Goal: Task Accomplishment & Management: Complete application form

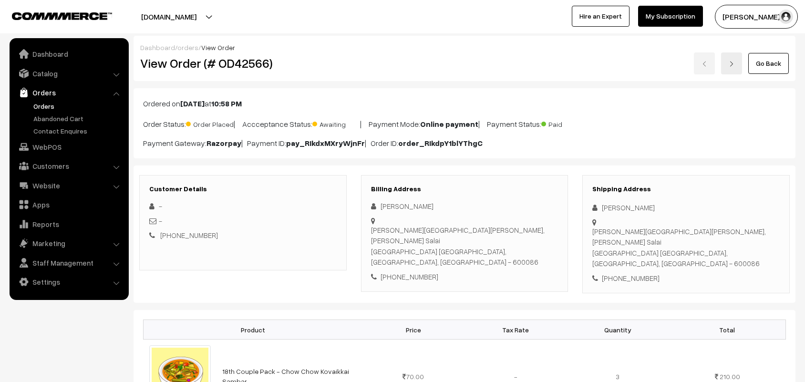
scroll to position [60, 0]
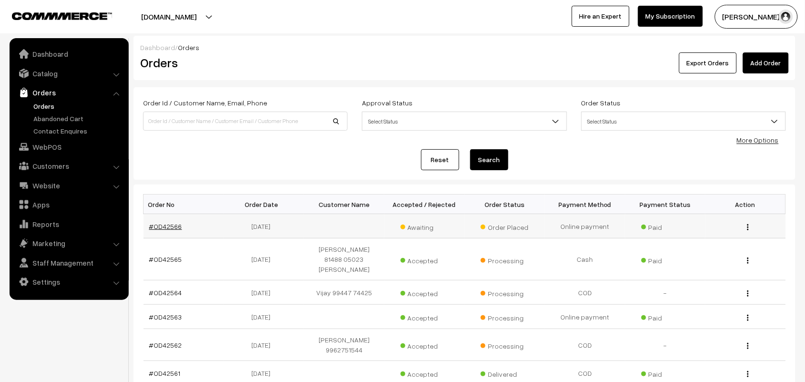
click at [165, 224] on link "#OD42566" at bounding box center [165, 226] width 33 height 8
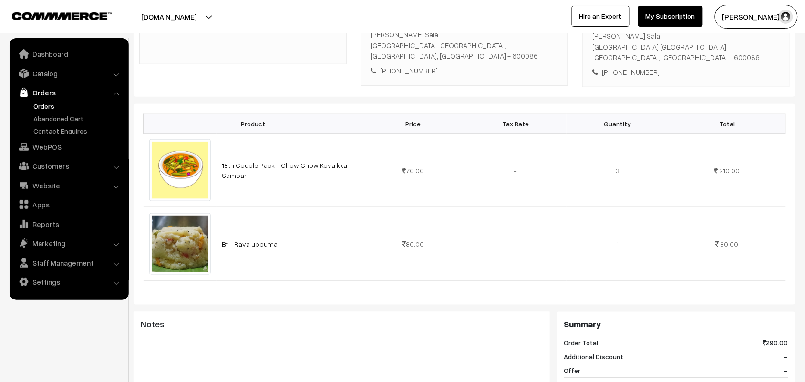
scroll to position [179, 0]
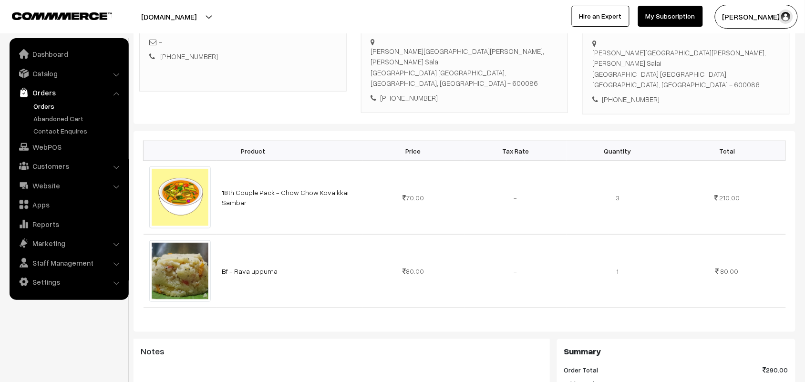
click at [48, 105] on link "Orders" at bounding box center [78, 106] width 94 height 10
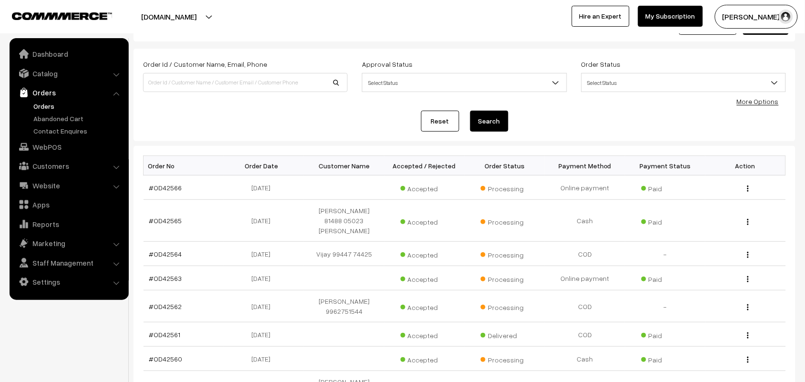
scroll to position [60, 0]
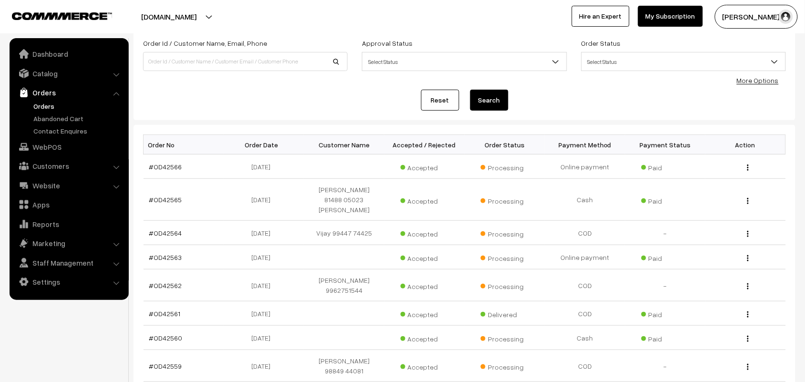
click at [44, 108] on link "Orders" at bounding box center [78, 106] width 94 height 10
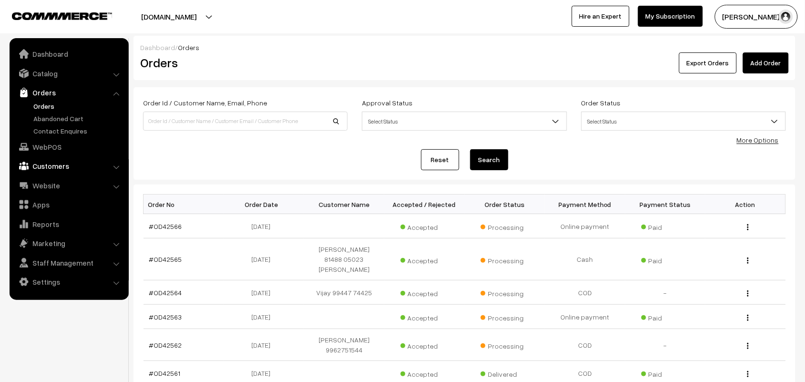
click at [49, 166] on link "Customers" at bounding box center [69, 165] width 114 height 17
click at [54, 142] on link "Customers" at bounding box center [78, 145] width 94 height 10
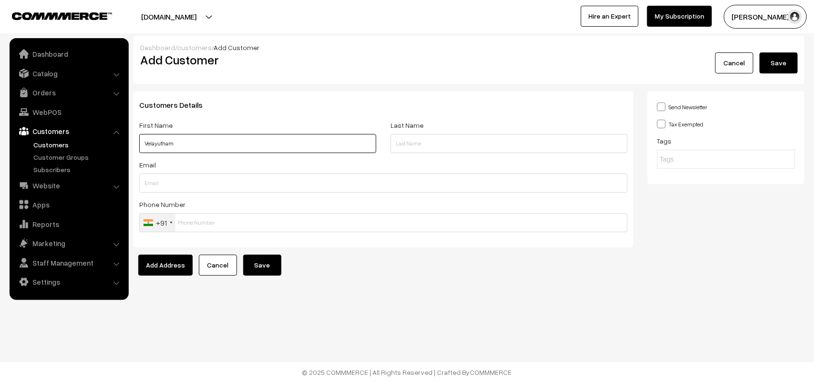
paste input "6381 258 527"
click at [186, 142] on input "Velayutham 6381 258 527" at bounding box center [257, 143] width 237 height 19
type input "Velayutham 6381258527"
click at [255, 218] on input "text" at bounding box center [383, 222] width 488 height 19
paste input "6381 258 5"
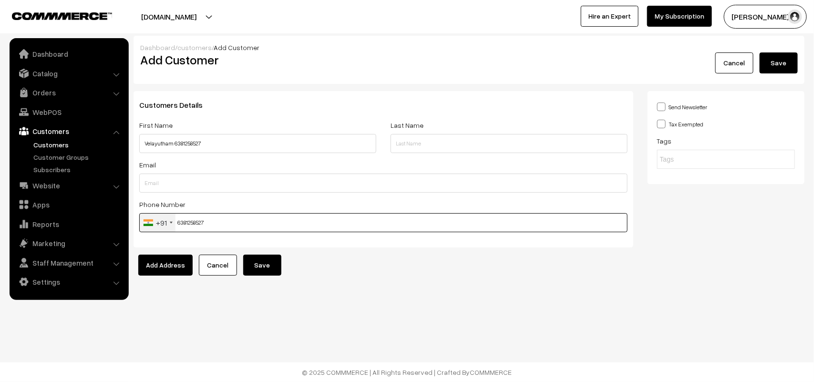
type input "6381258527"
click at [269, 266] on button "Save" at bounding box center [262, 265] width 38 height 21
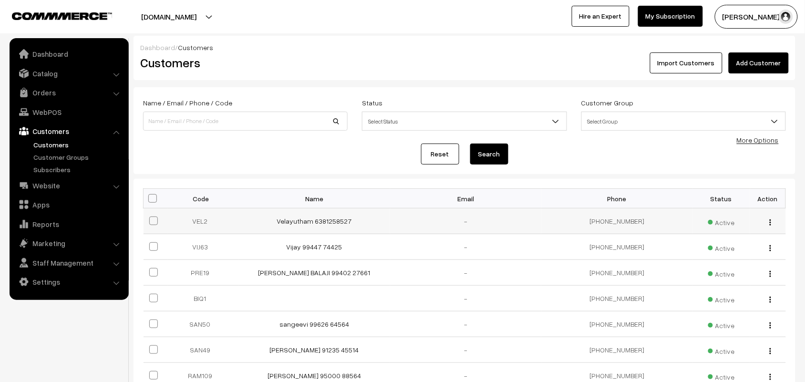
click at [332, 216] on td "Velayutham 6381258527" at bounding box center [314, 221] width 151 height 26
click at [332, 224] on link "Velayutham 6381258527" at bounding box center [314, 221] width 75 height 8
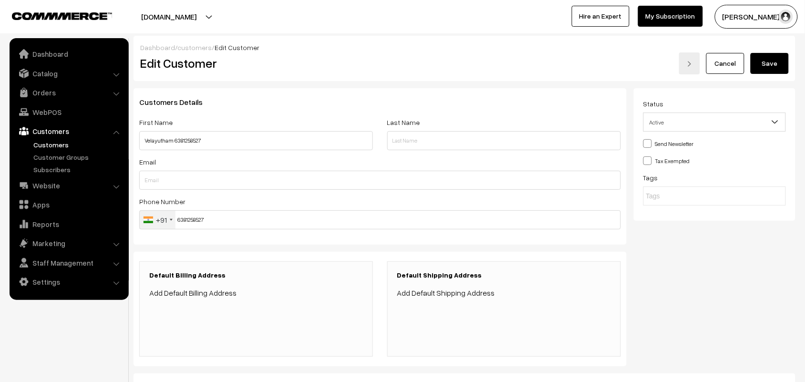
click at [212, 296] on link "Add Default Billing Address" at bounding box center [192, 293] width 87 height 10
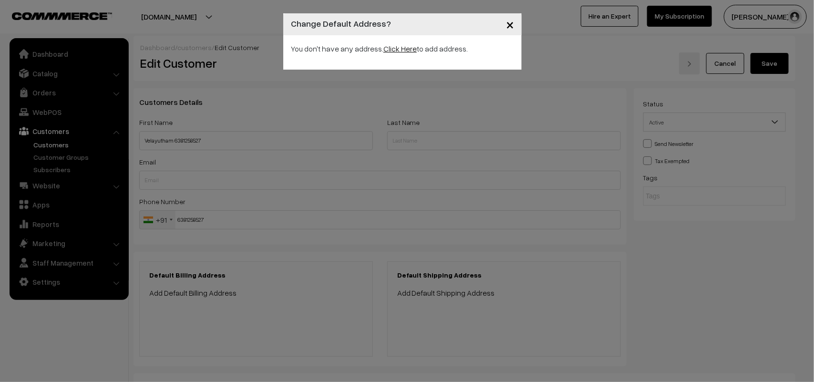
click at [403, 51] on link "Click Here" at bounding box center [399, 49] width 33 height 10
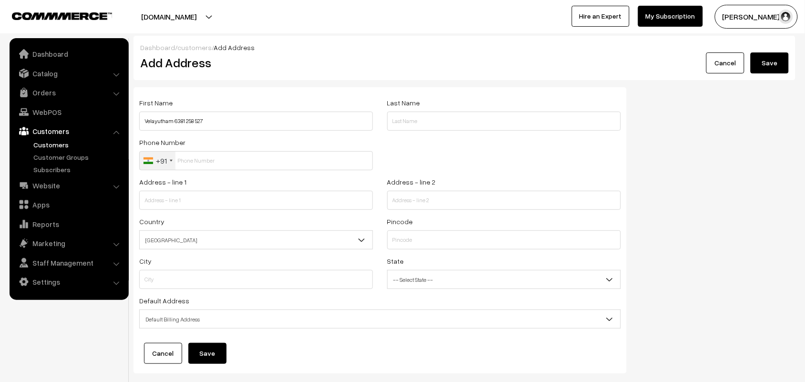
click at [262, 124] on input "Velayutham 6381 258 527" at bounding box center [256, 121] width 234 height 19
type input "Velayutham 6381258527"
click at [249, 160] on input "text" at bounding box center [256, 160] width 234 height 19
paste input "6381 258 5"
type input "6381258527"
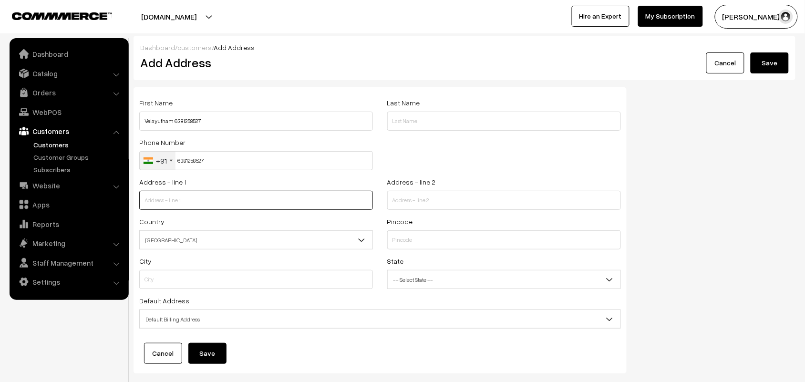
click at [199, 198] on input "text" at bounding box center [256, 200] width 234 height 19
paste input "Shop no 5 New mla hostel"
type input "Shop no 5 New mla hostel"
click at [437, 205] on input "text" at bounding box center [504, 200] width 234 height 19
paste input "Omandur estate"
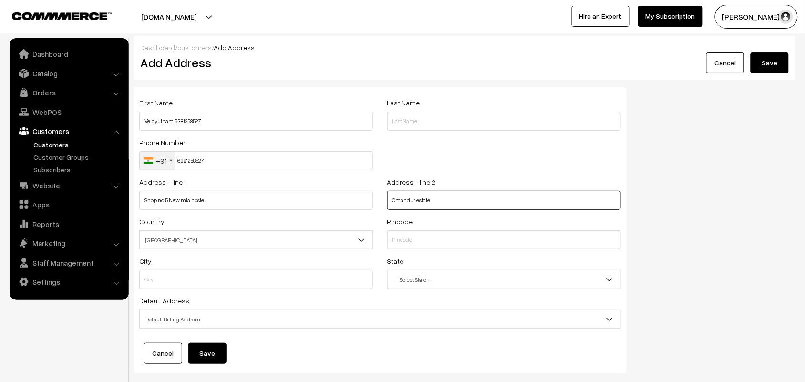
type input "Omandur estate"
click at [410, 246] on input "text" at bounding box center [504, 239] width 234 height 19
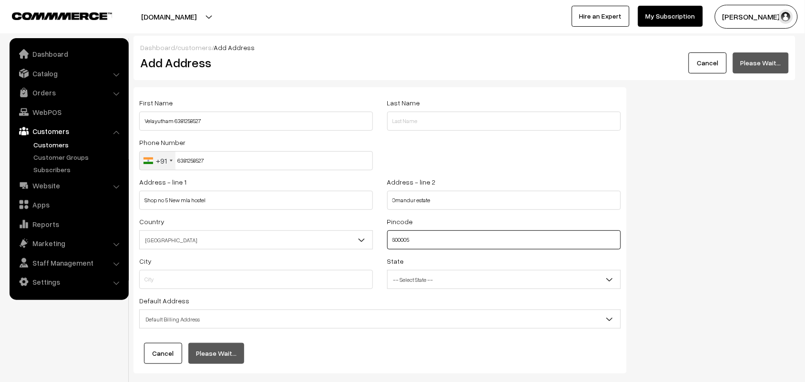
type input "600005"
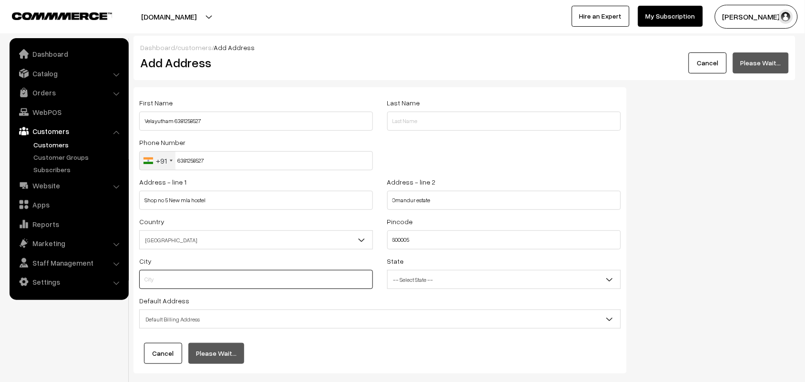
type input "Chennai"
select select "Tamil Nadu"
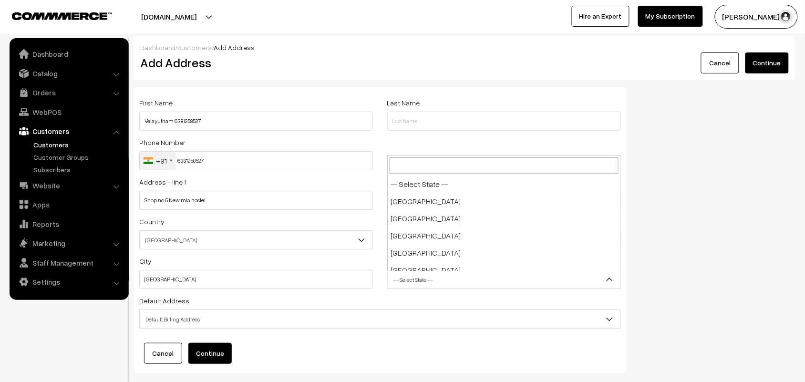
click at [403, 275] on span "-- Select State --" at bounding box center [504, 279] width 233 height 17
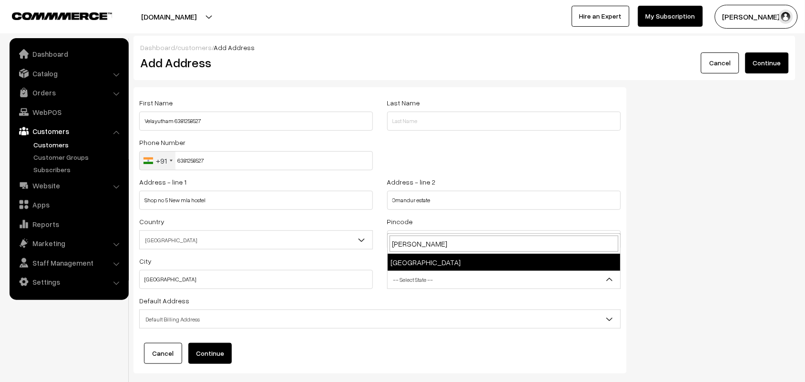
type input "tamil"
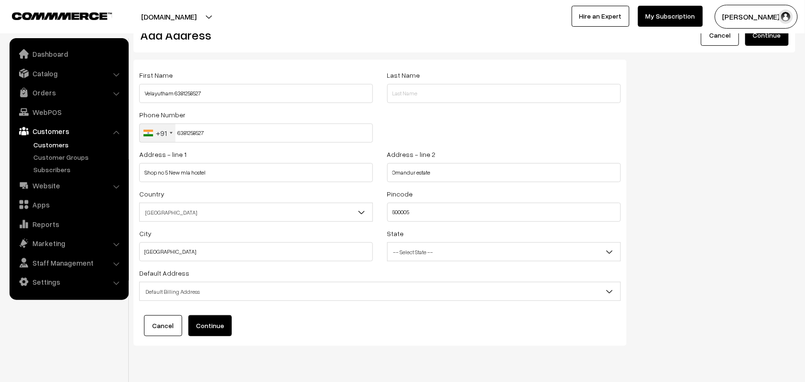
scroll to position [55, 0]
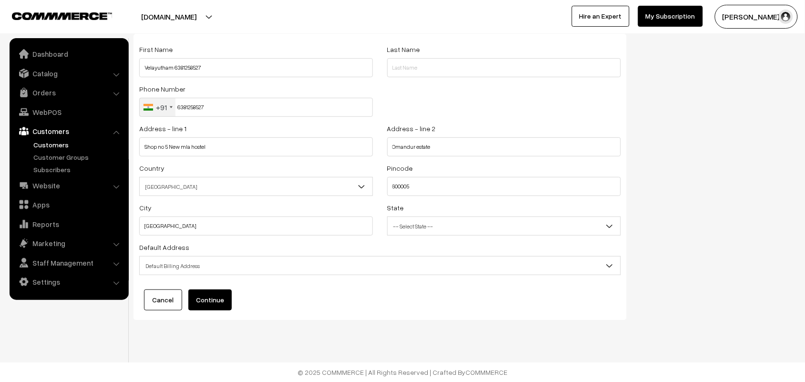
click at [221, 268] on span "Default Billing Address" at bounding box center [380, 266] width 481 height 17
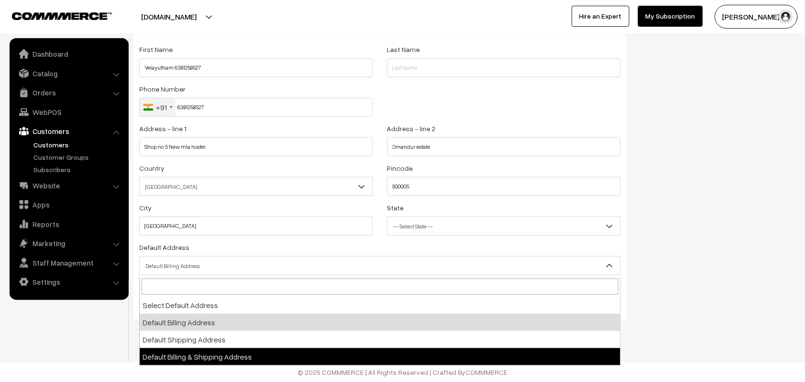
select select "3"
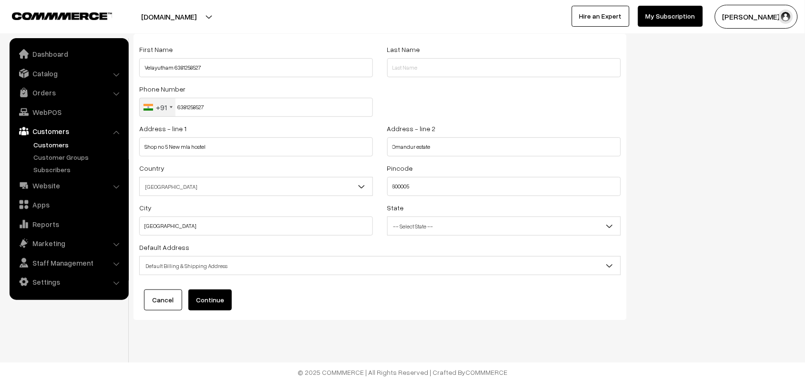
drag, startPoint x: 209, startPoint y: 313, endPoint x: 235, endPoint y: 306, distance: 26.6
click at [209, 312] on div "First Name Velayutham 6381258527 Last Name Phone Number +91 United States +1 Un…" at bounding box center [380, 177] width 493 height 286
click at [204, 301] on button "Continue" at bounding box center [209, 300] width 43 height 21
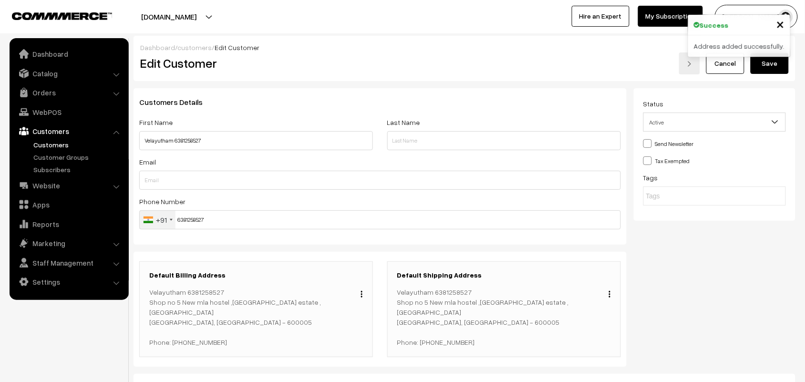
click at [787, 65] on button "Save" at bounding box center [770, 63] width 38 height 21
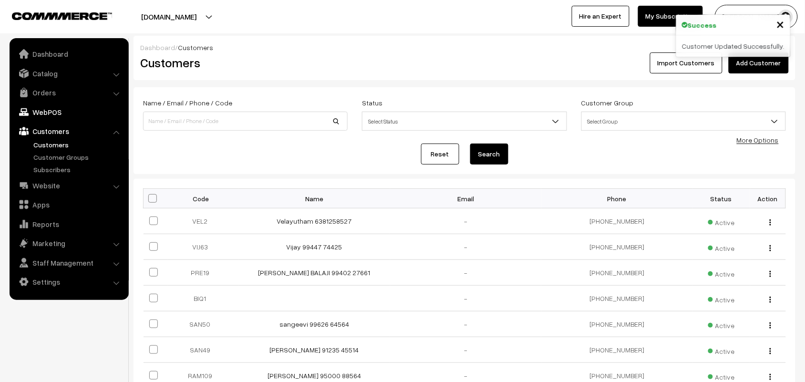
click at [39, 111] on link "WebPOS" at bounding box center [69, 111] width 114 height 17
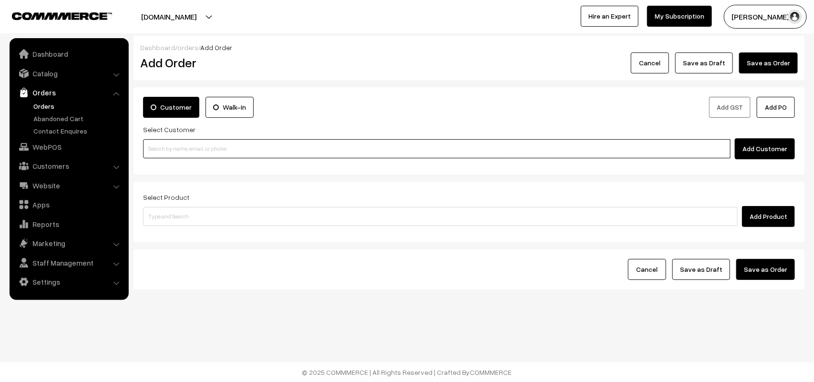
click at [179, 158] on input at bounding box center [437, 148] width 588 height 19
paste input "6381 258 527"
click at [159, 146] on input "6381 258 527" at bounding box center [437, 148] width 588 height 19
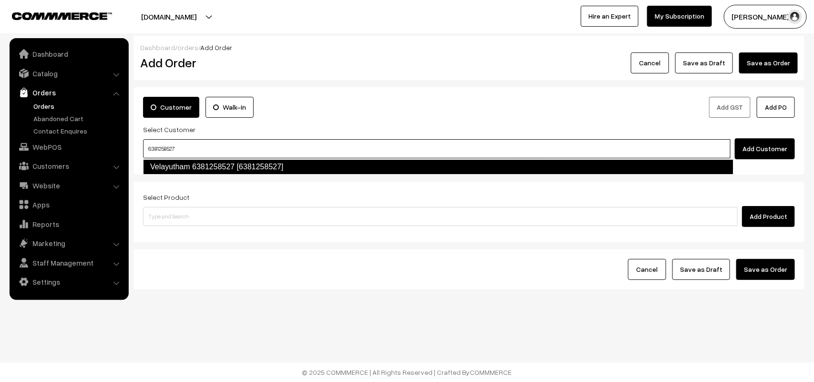
click at [258, 167] on link "Velayutham 6381258527 [6381258527]" at bounding box center [438, 166] width 590 height 15
type input "6381258527"
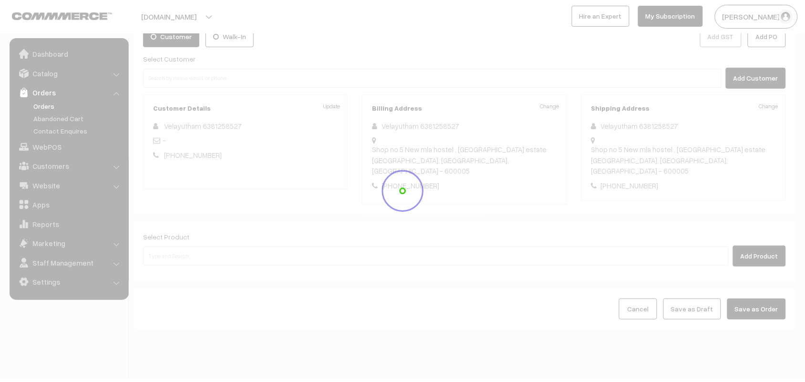
scroll to position [73, 0]
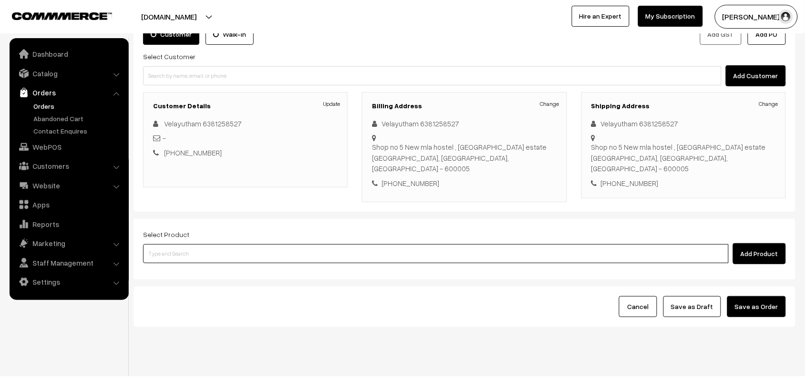
click at [233, 244] on input at bounding box center [436, 253] width 586 height 19
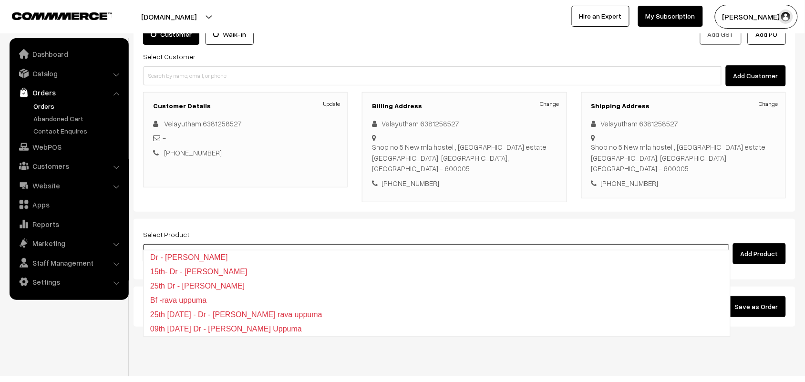
type input "rava uppuma"
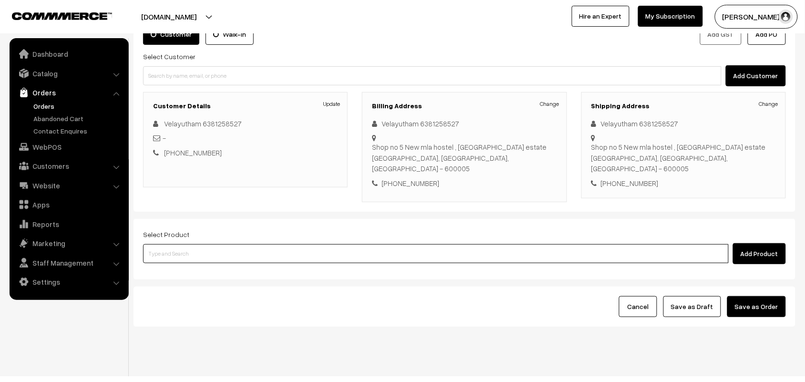
paste input "Bf - Rava uppuma"
type input "Bf - Rava uppuma"
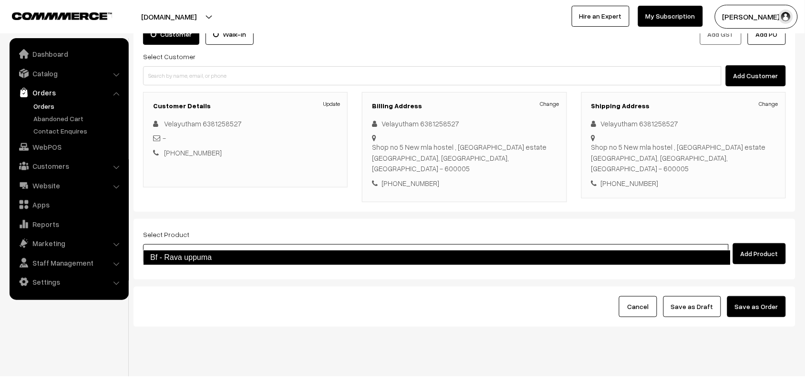
click at [177, 254] on link "Bf - Rava uppuma" at bounding box center [437, 257] width 588 height 15
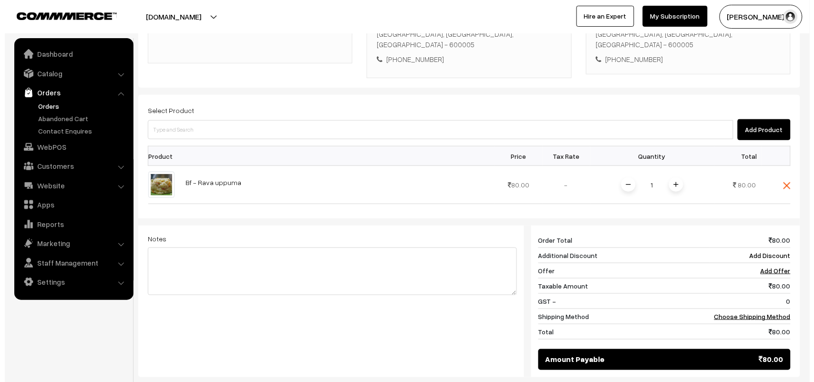
scroll to position [296, 0]
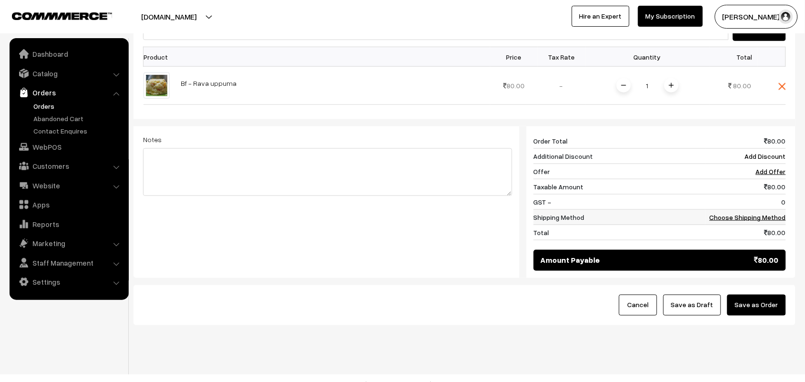
click at [756, 213] on link "Choose Shipping Method" at bounding box center [748, 217] width 76 height 8
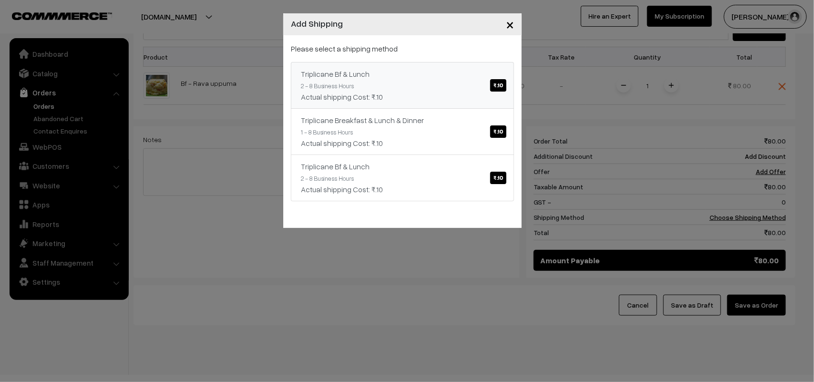
click at [458, 73] on div "Triplicane Bf & Lunch ₹.10" at bounding box center [402, 73] width 203 height 11
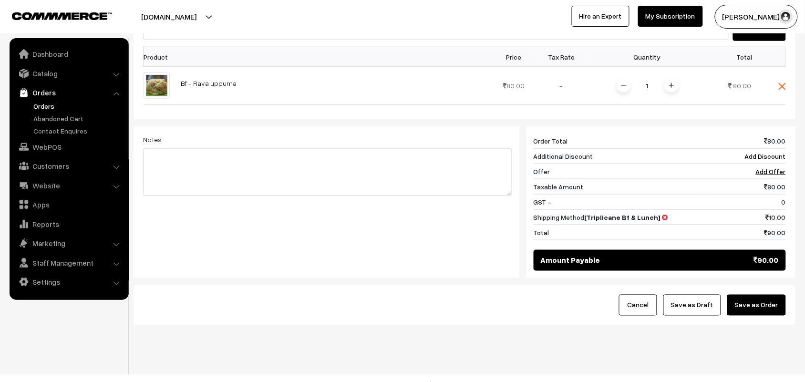
click at [761, 297] on button "Save as Order" at bounding box center [756, 305] width 59 height 21
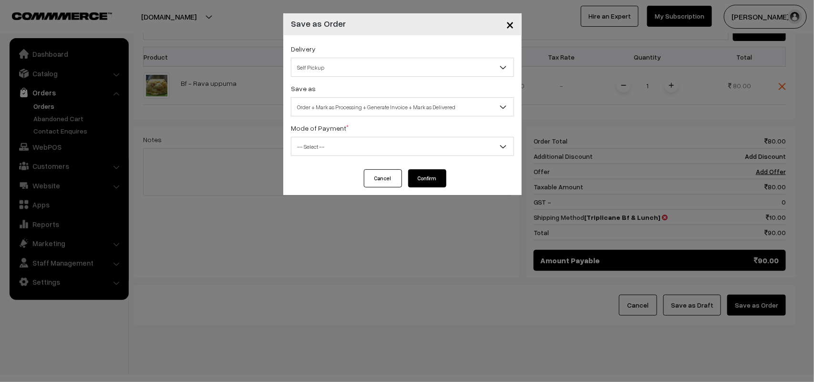
click at [328, 61] on span "Self Pickup" at bounding box center [402, 67] width 222 height 17
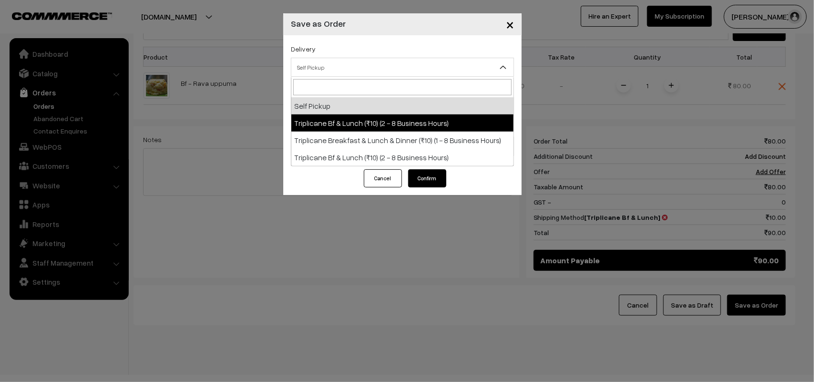
select select "TO1"
select select "3"
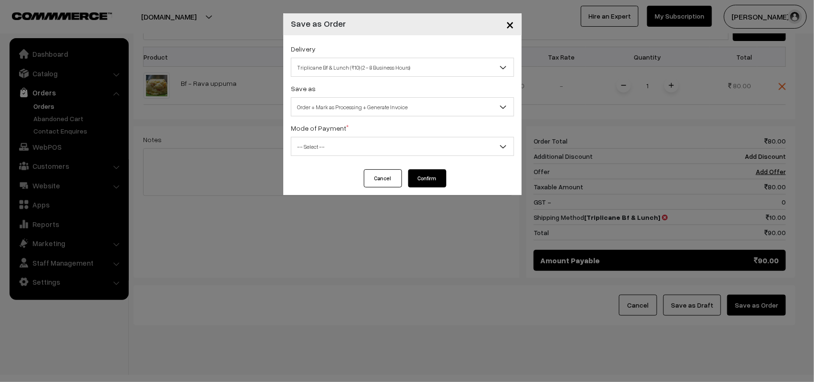
click at [360, 116] on body "Thank you for showing interest. Our team will call you shortly. Close annamfood…" at bounding box center [407, 49] width 814 height 691
click at [323, 151] on span "-- Select --" at bounding box center [402, 146] width 222 height 17
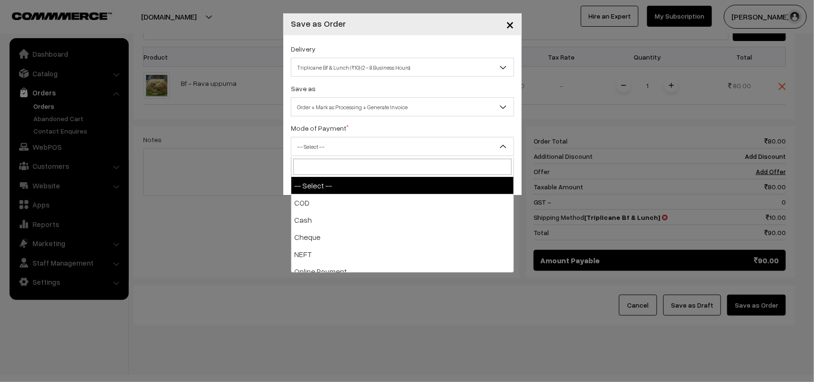
select select "1"
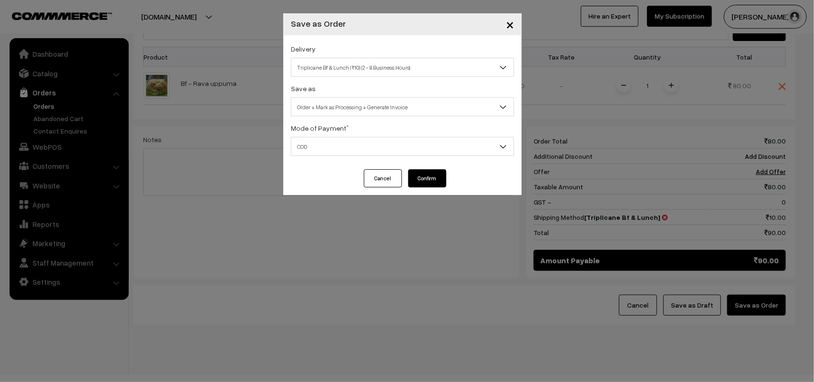
click at [329, 151] on span "COD" at bounding box center [402, 146] width 222 height 17
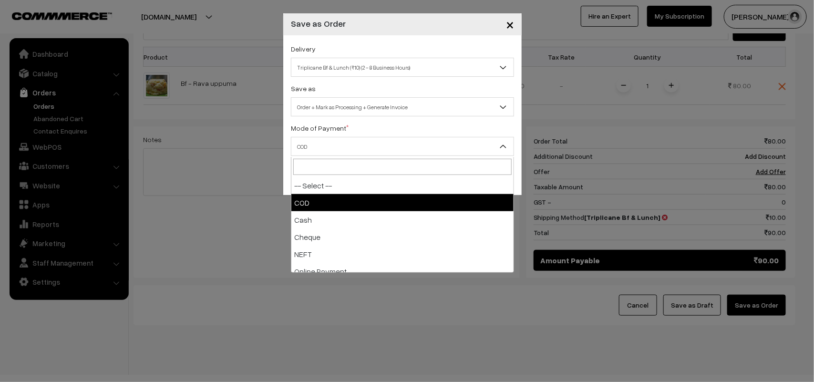
drag, startPoint x: 311, startPoint y: 210, endPoint x: 353, endPoint y: 203, distance: 43.0
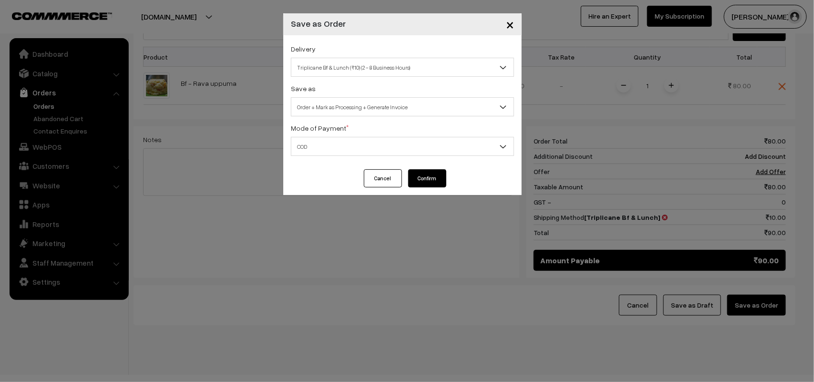
click at [428, 182] on button "Confirm" at bounding box center [427, 178] width 38 height 18
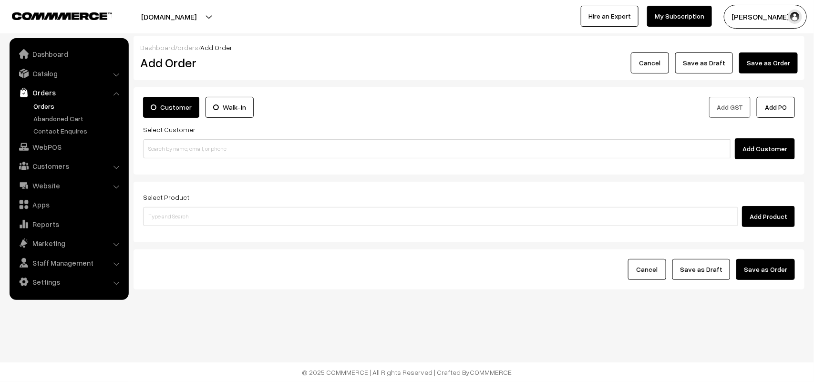
click at [44, 105] on link "Orders" at bounding box center [78, 106] width 94 height 10
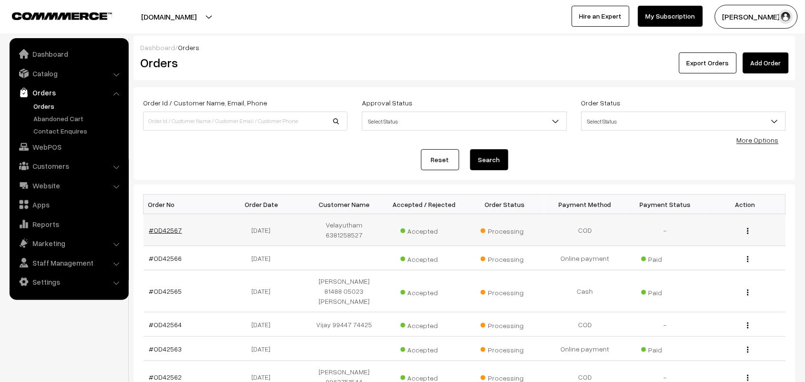
click at [169, 226] on link "#OD42567" at bounding box center [165, 230] width 33 height 8
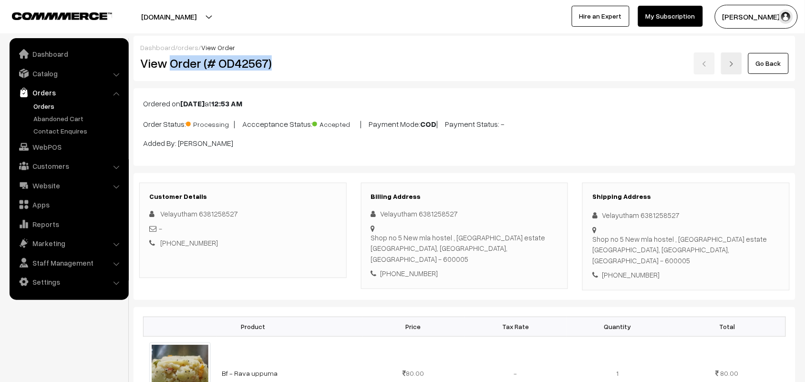
drag, startPoint x: 173, startPoint y: 62, endPoint x: 289, endPoint y: 73, distance: 116.8
click at [289, 73] on div "View Order (# OD42567)" at bounding box center [243, 63] width 221 height 22
copy h2 "Order (# OD42567)"
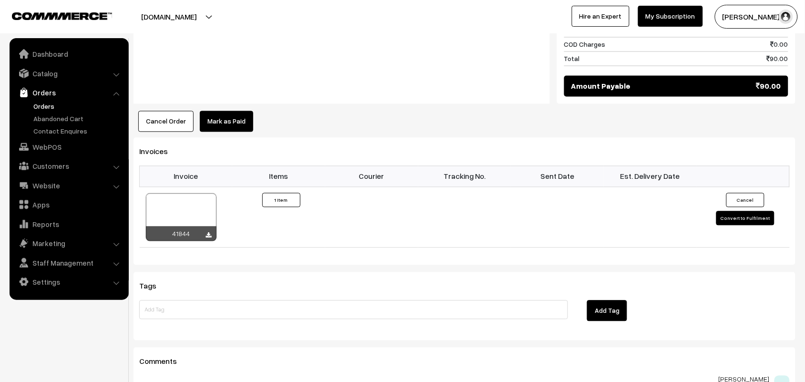
scroll to position [651, 0]
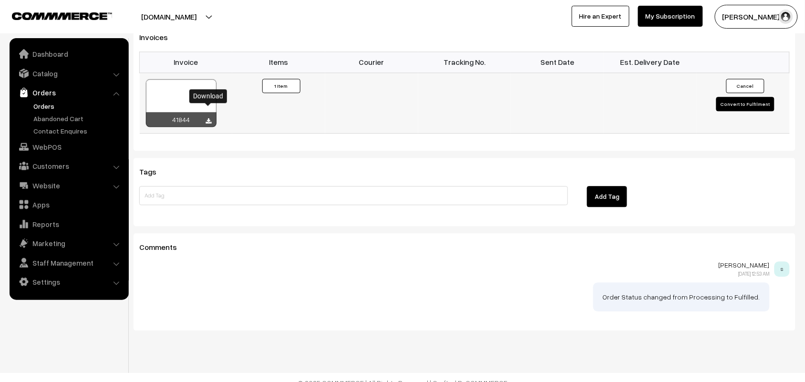
click at [208, 118] on icon at bounding box center [209, 121] width 6 height 6
